Goal: Navigation & Orientation: Find specific page/section

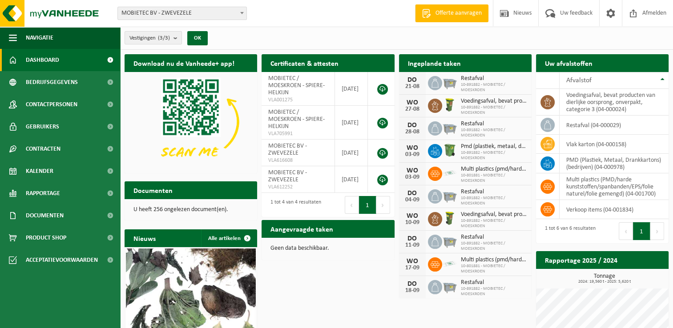
drag, startPoint x: 58, startPoint y: 168, endPoint x: 265, endPoint y: 193, distance: 208.4
click at [58, 168] on link "Kalender" at bounding box center [60, 171] width 120 height 22
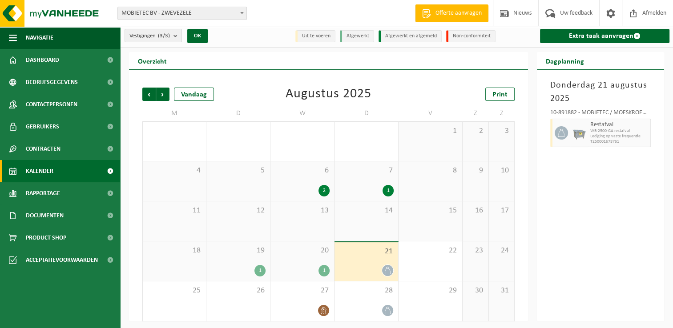
scroll to position [4, 0]
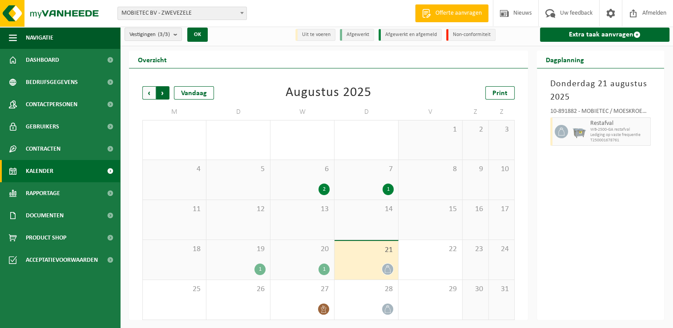
click at [149, 91] on span "Vorige" at bounding box center [148, 92] width 13 height 13
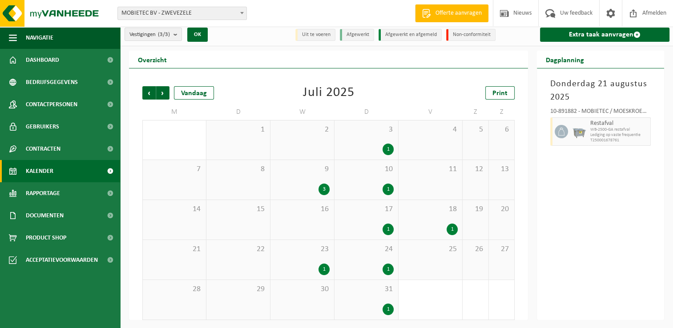
click at [428, 219] on div "18 1" at bounding box center [431, 220] width 64 height 40
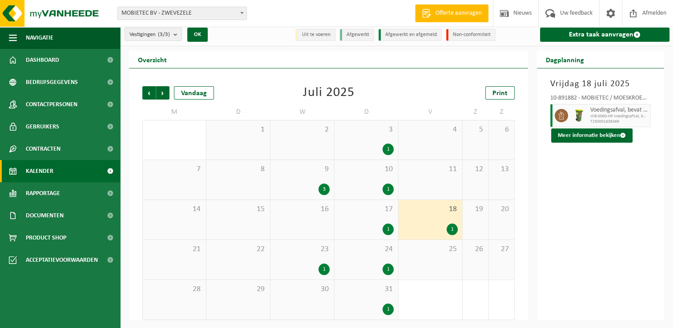
click at [292, 257] on div "23 1" at bounding box center [303, 260] width 64 height 40
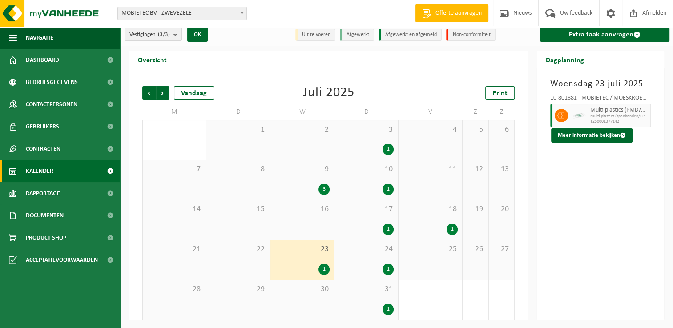
click at [369, 255] on div "24 1" at bounding box center [367, 260] width 64 height 40
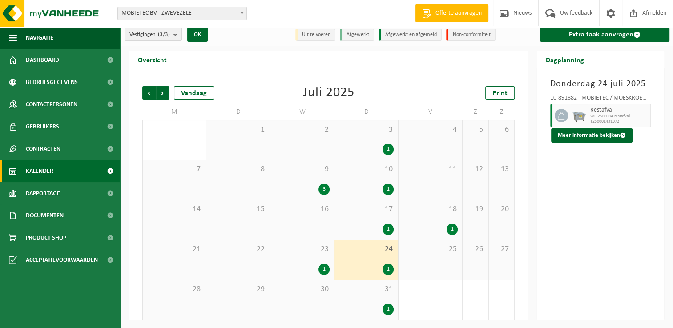
click at [356, 298] on div "31 1" at bounding box center [367, 300] width 64 height 40
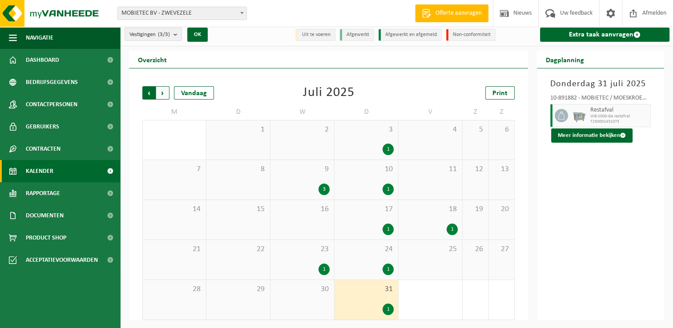
click at [164, 92] on span "Volgende" at bounding box center [162, 92] width 13 height 13
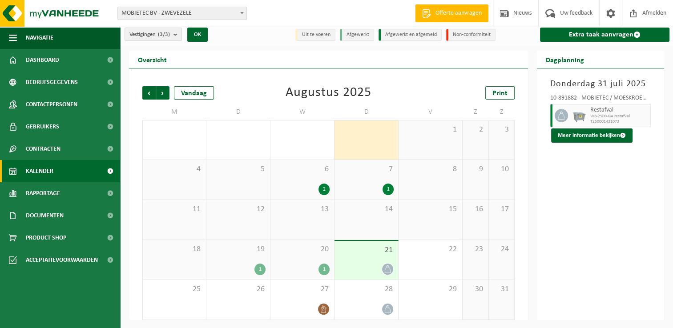
click at [305, 174] on div "6 2" at bounding box center [303, 180] width 64 height 40
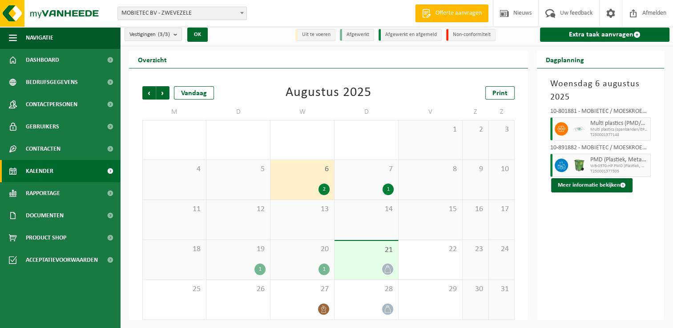
click at [370, 172] on span "7" at bounding box center [366, 170] width 55 height 10
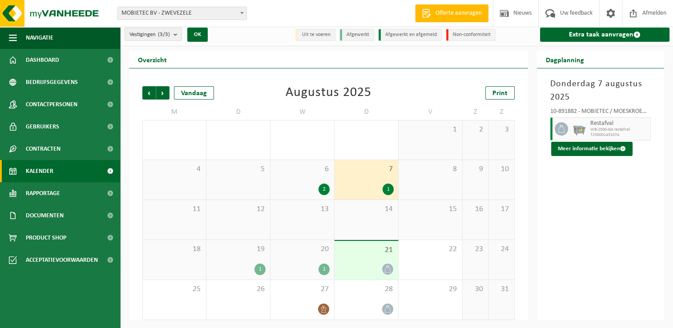
click at [238, 250] on span "19" at bounding box center [238, 250] width 55 height 10
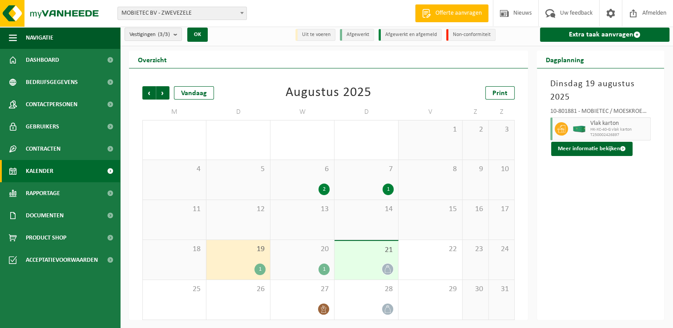
click at [292, 245] on span "20" at bounding box center [302, 250] width 55 height 10
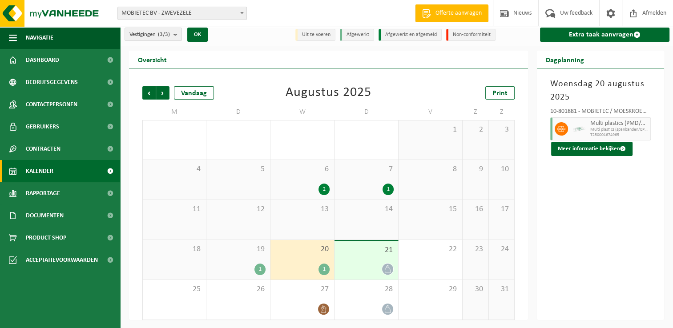
click at [596, 125] on span "Multi plastics (PMD/harde kunststoffen/spanbanden/EPS/folie naturel/folie gemen…" at bounding box center [619, 123] width 58 height 7
click at [558, 125] on icon at bounding box center [561, 129] width 8 height 8
click at [599, 127] on span "Multi plastics (spanbanden/EPS/folie naturel/folie gemengd" at bounding box center [619, 129] width 58 height 5
click at [580, 148] on button "Meer informatie bekijken" at bounding box center [591, 149] width 81 height 14
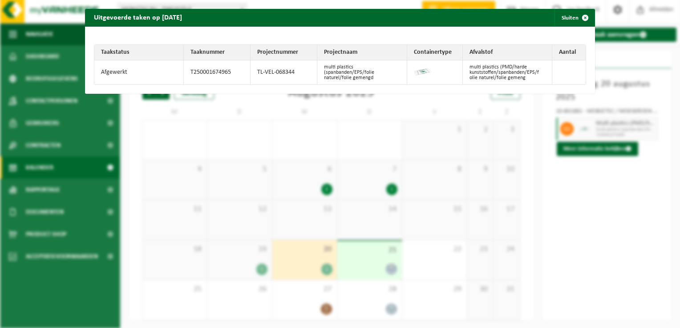
click at [619, 244] on div "Uitgevoerde taken op 2025-08-20 Sluiten Taakstatus Taaknummer Projectnummer Pro…" at bounding box center [340, 164] width 680 height 328
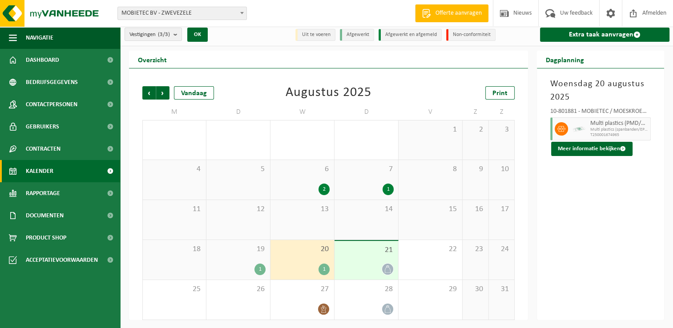
click at [361, 254] on div "21" at bounding box center [367, 260] width 64 height 39
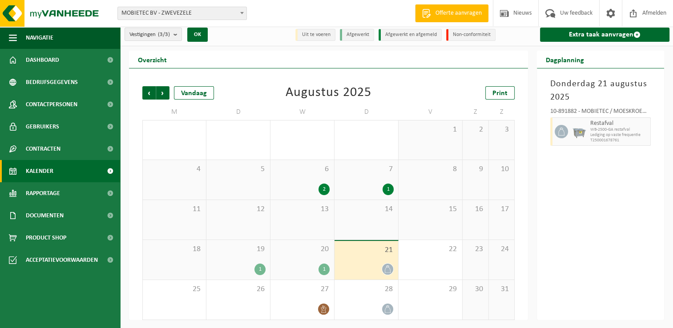
click at [299, 261] on div "20 1" at bounding box center [303, 260] width 64 height 40
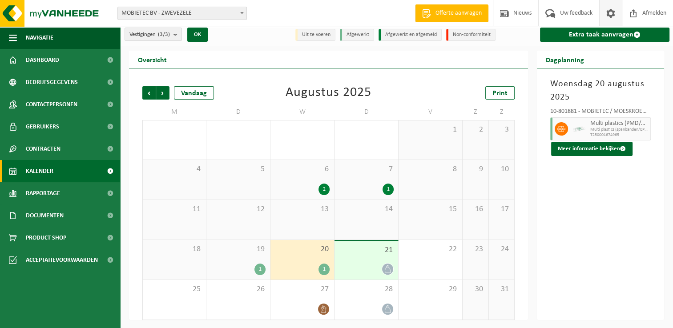
click at [613, 15] on span at bounding box center [610, 13] width 13 height 26
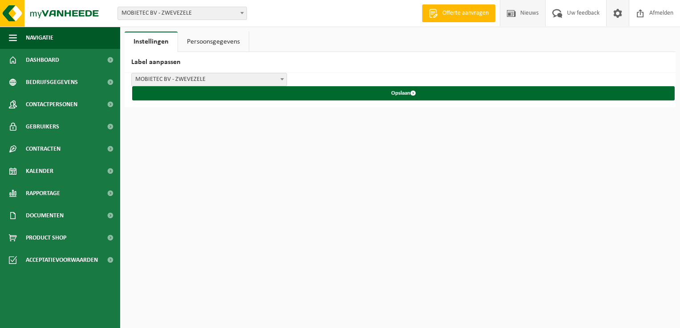
click at [515, 15] on span at bounding box center [511, 13] width 13 height 26
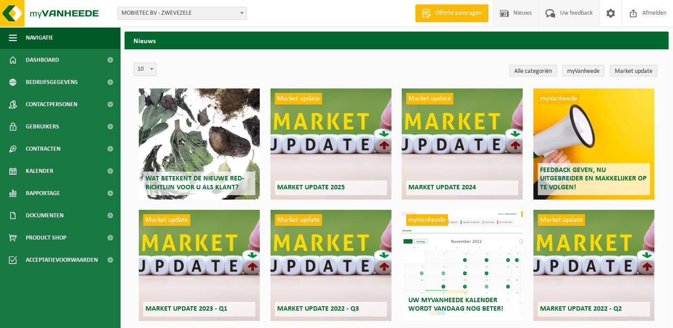
click at [574, 15] on span "Uw feedback" at bounding box center [576, 13] width 37 height 26
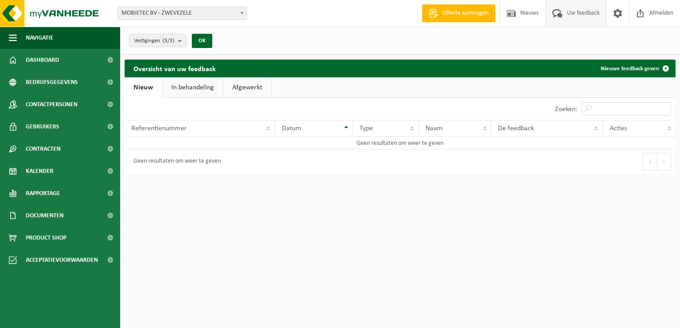
click at [206, 88] on link "In behandeling" at bounding box center [192, 87] width 61 height 20
click at [258, 88] on link "Afgewerkt" at bounding box center [249, 87] width 48 height 20
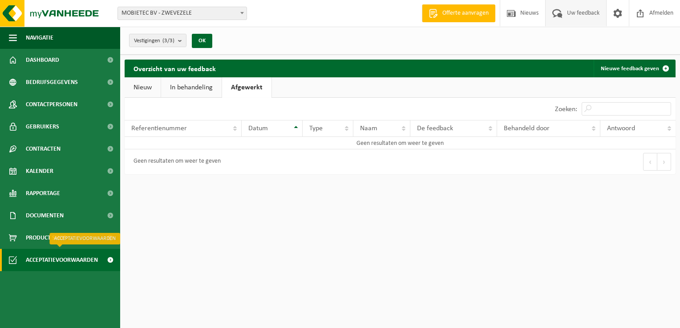
click at [52, 261] on span "Acceptatievoorwaarden" at bounding box center [62, 260] width 72 height 22
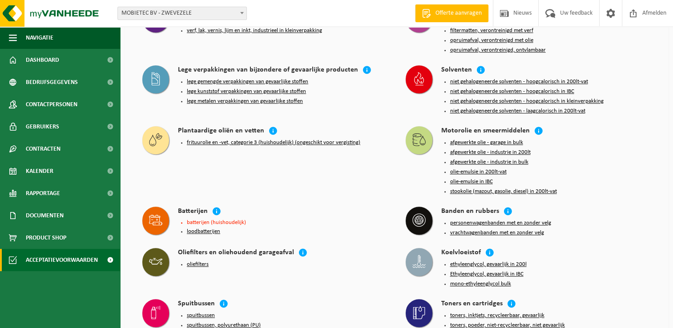
scroll to position [801, 0]
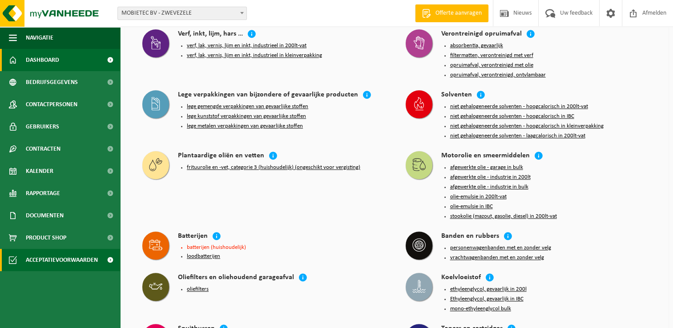
click at [34, 65] on span "Dashboard" at bounding box center [42, 60] width 33 height 22
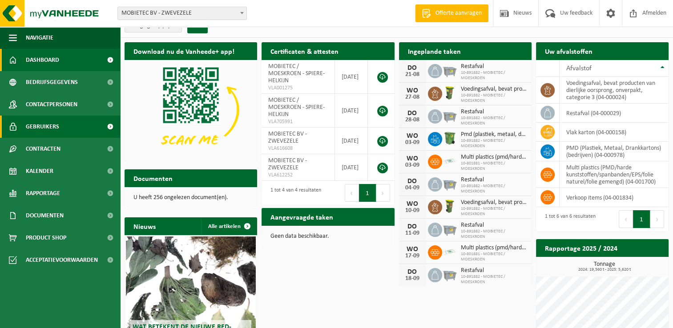
scroll to position [11, 0]
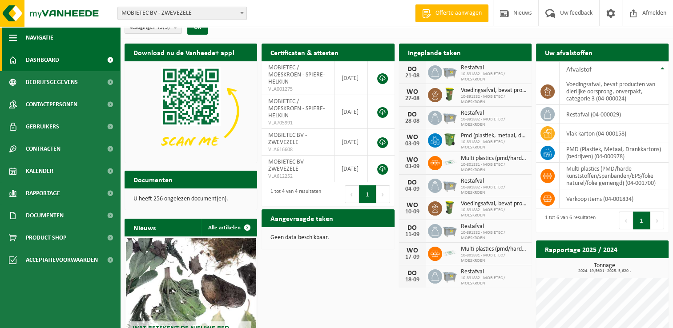
click at [12, 34] on span "button" at bounding box center [13, 38] width 8 height 22
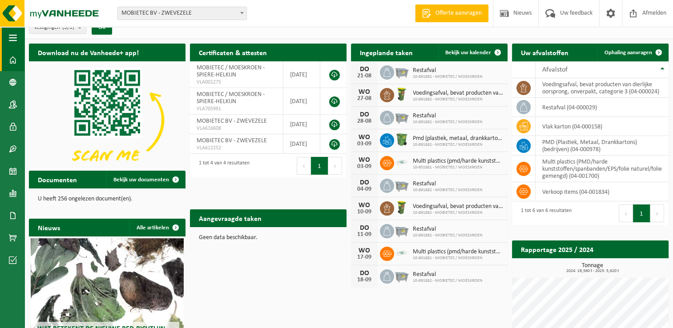
click at [9, 34] on span "button" at bounding box center [13, 38] width 8 height 22
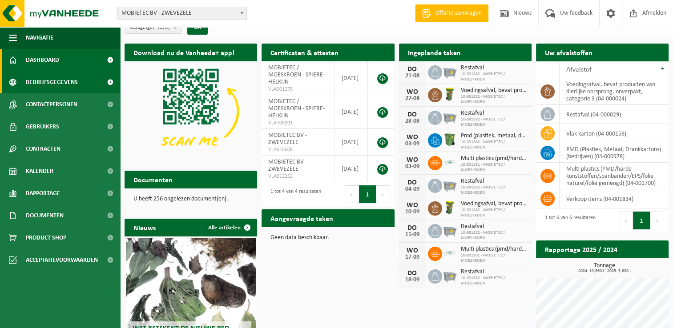
click at [28, 77] on span "Bedrijfsgegevens" at bounding box center [52, 82] width 52 height 22
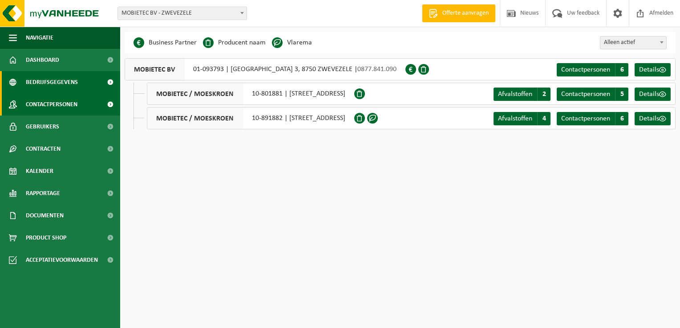
click at [40, 108] on span "Contactpersonen" at bounding box center [52, 104] width 52 height 22
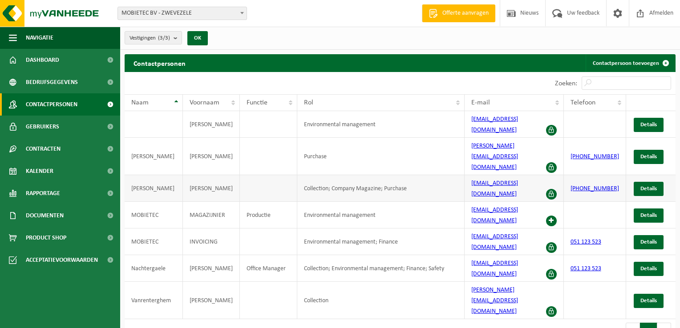
click at [552, 189] on span at bounding box center [551, 194] width 11 height 11
